Goal: Information Seeking & Learning: Learn about a topic

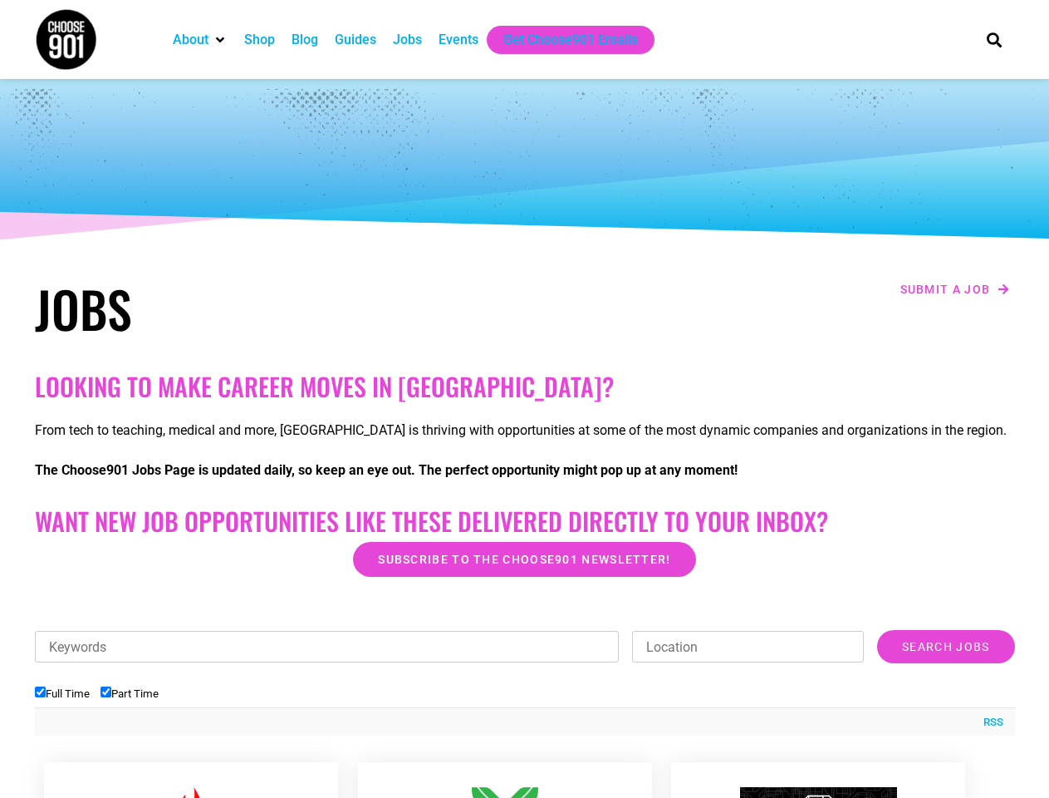
click at [524, 399] on h2 "Looking to make career moves in [GEOGRAPHIC_DATA]?" at bounding box center [525, 386] width 980 height 30
click at [525, 714] on div "RSS" at bounding box center [525, 721] width 980 height 28
click at [525, 682] on ul "Full Time Part Time" at bounding box center [525, 693] width 980 height 27
